Goal: Register for event/course

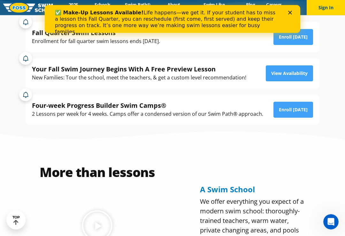
scroll to position [153, 0]
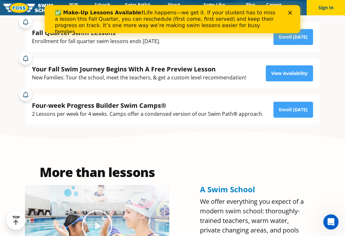
click at [302, 118] on link "Enroll Today" at bounding box center [293, 110] width 40 height 16
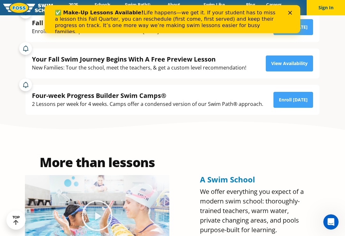
click at [289, 10] on div "✅ Make-Up Lessons Available! Life happens—we get it. If your student has to mis…" at bounding box center [172, 22] width 235 height 29
click at [287, 15] on div "✅ Make-Up Lessons Available! Life happens—we get it. If your student has to mis…" at bounding box center [172, 22] width 235 height 29
click at [290, 14] on icon "Close" at bounding box center [290, 13] width 4 height 4
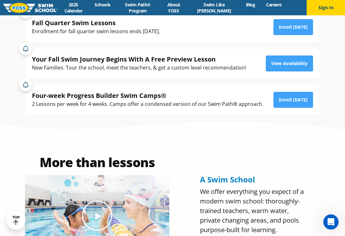
click at [328, 10] on button "Sign In" at bounding box center [325, 7] width 38 height 15
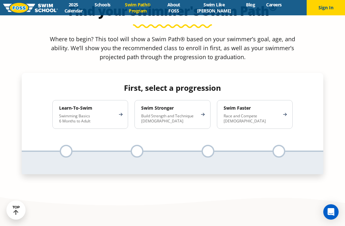
scroll to position [622, 0]
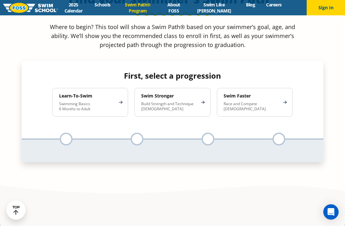
click at [185, 101] on p "Build Strength and Technique [DEMOGRAPHIC_DATA]" at bounding box center [169, 106] width 56 height 10
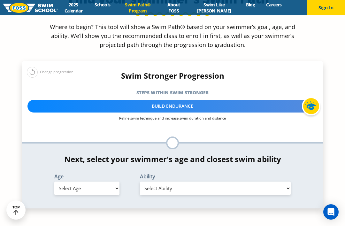
click at [113, 181] on select "Select Age [DEMOGRAPHIC_DATA] months - 1 year 1 year 2 years 3 years 4 years 5 …" at bounding box center [86, 187] width 65 height 13
click at [115, 181] on select "Select Age [DEMOGRAPHIC_DATA] months - 1 year 1 year 2 years 3 years 4 years 5 …" at bounding box center [86, 187] width 65 height 13
select select "6-years"
click at [180, 181] on select "Select Ability First in-water experience When in the water, reliant on a life j…" at bounding box center [215, 187] width 151 height 13
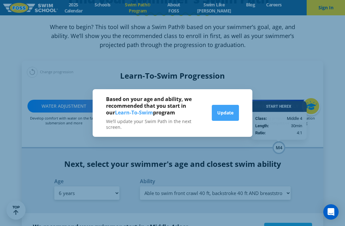
click at [225, 121] on button "Update" at bounding box center [224, 113] width 27 height 16
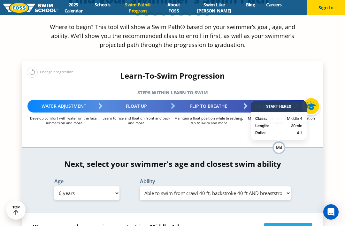
click at [219, 186] on select "Select Ability First in-water experience When in the water, reliant on a life j…" at bounding box center [215, 192] width 151 height 13
select select "6-years-able-to-swim-each-stroke---front-crawl-and-backstroke-60-ft-and-breasts…"
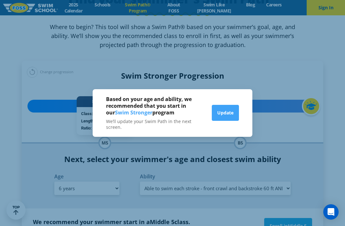
click at [224, 121] on button "Update" at bounding box center [224, 113] width 27 height 16
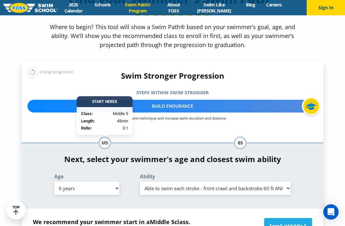
click at [210, 181] on select "Select Ability First in-water experience When in the water, reliant on a life j…" at bounding box center [215, 187] width 151 height 13
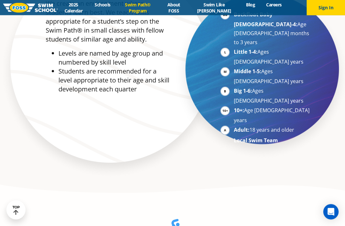
scroll to position [353, 0]
